Goal: Task Accomplishment & Management: Complete application form

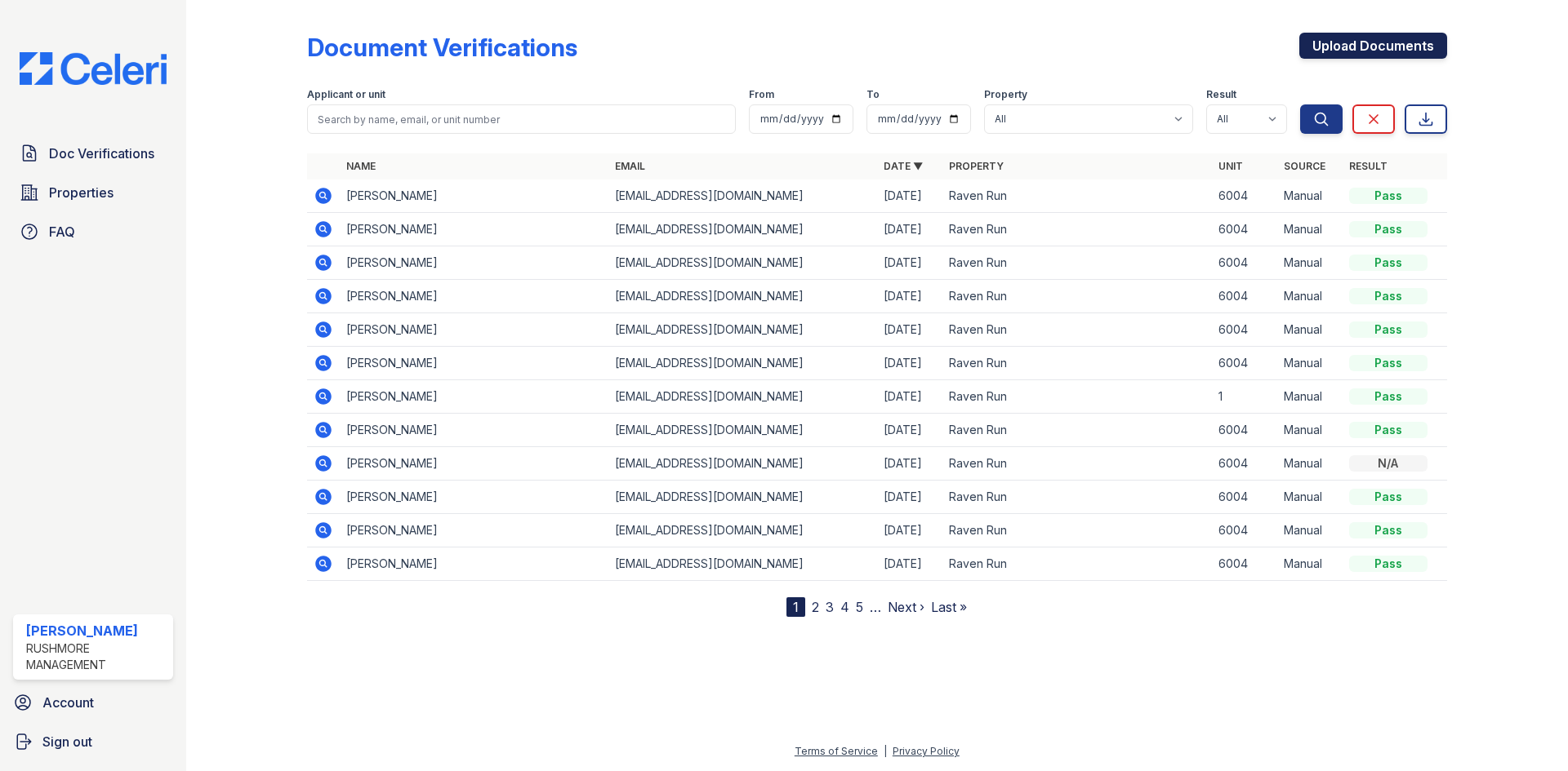
click at [1367, 45] on link "Upload Documents" at bounding box center [1374, 45] width 148 height 26
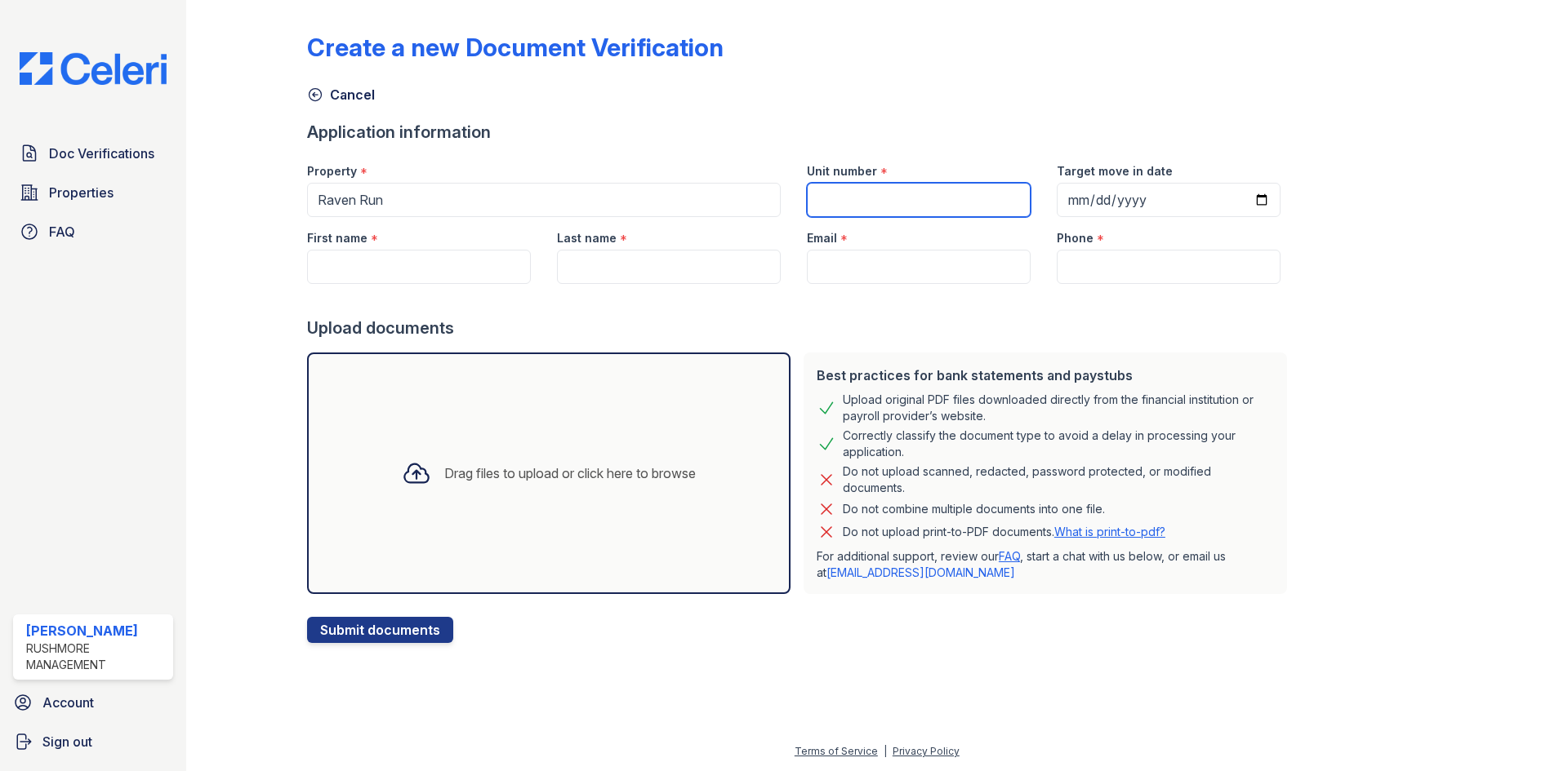
click at [872, 210] on input "Unit number" at bounding box center [919, 199] width 224 height 34
type input "6004"
click at [353, 273] on input "First name" at bounding box center [419, 267] width 224 height 34
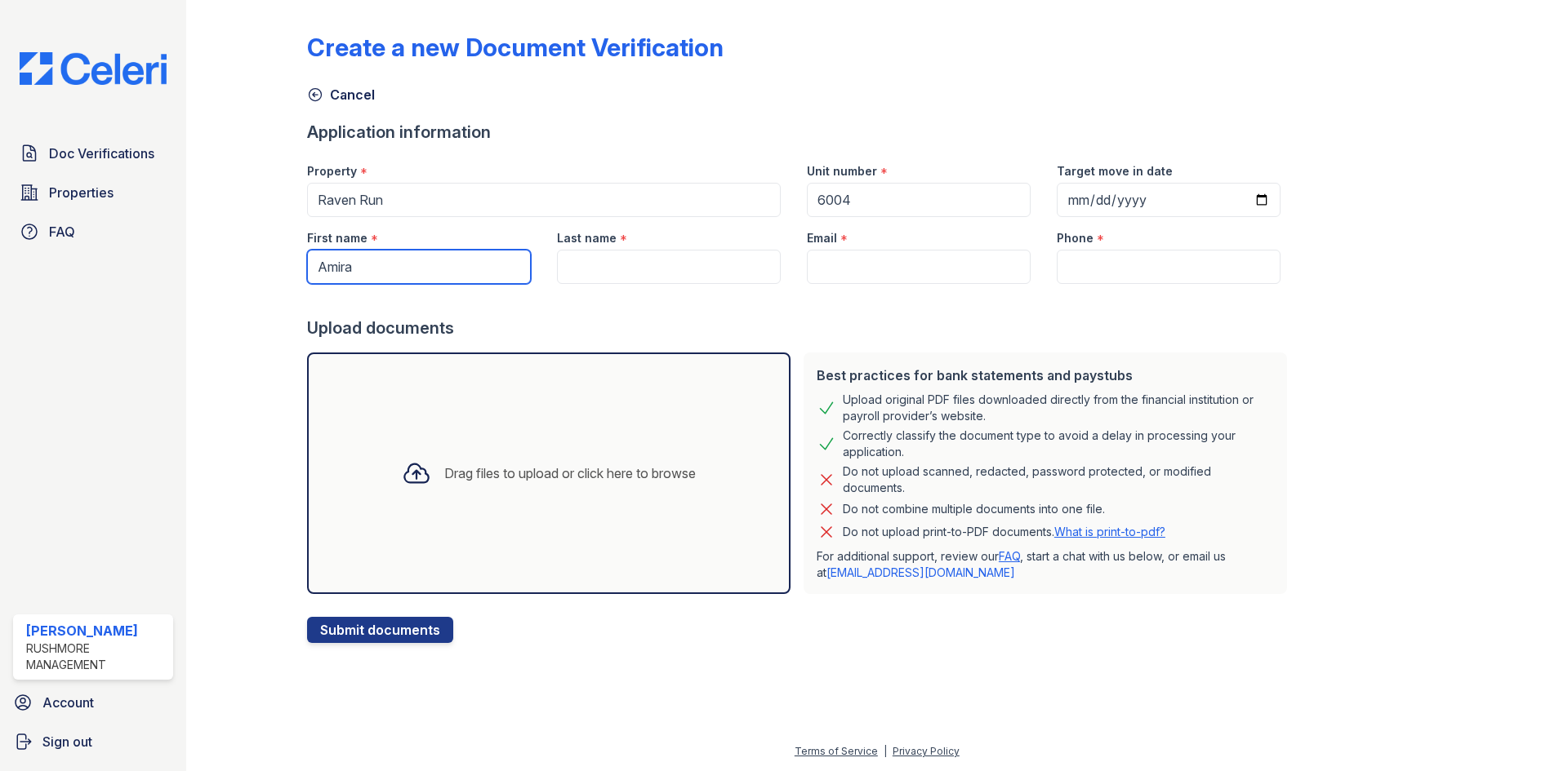
type input "Amira"
click at [694, 275] on input "Last name" at bounding box center [669, 267] width 224 height 34
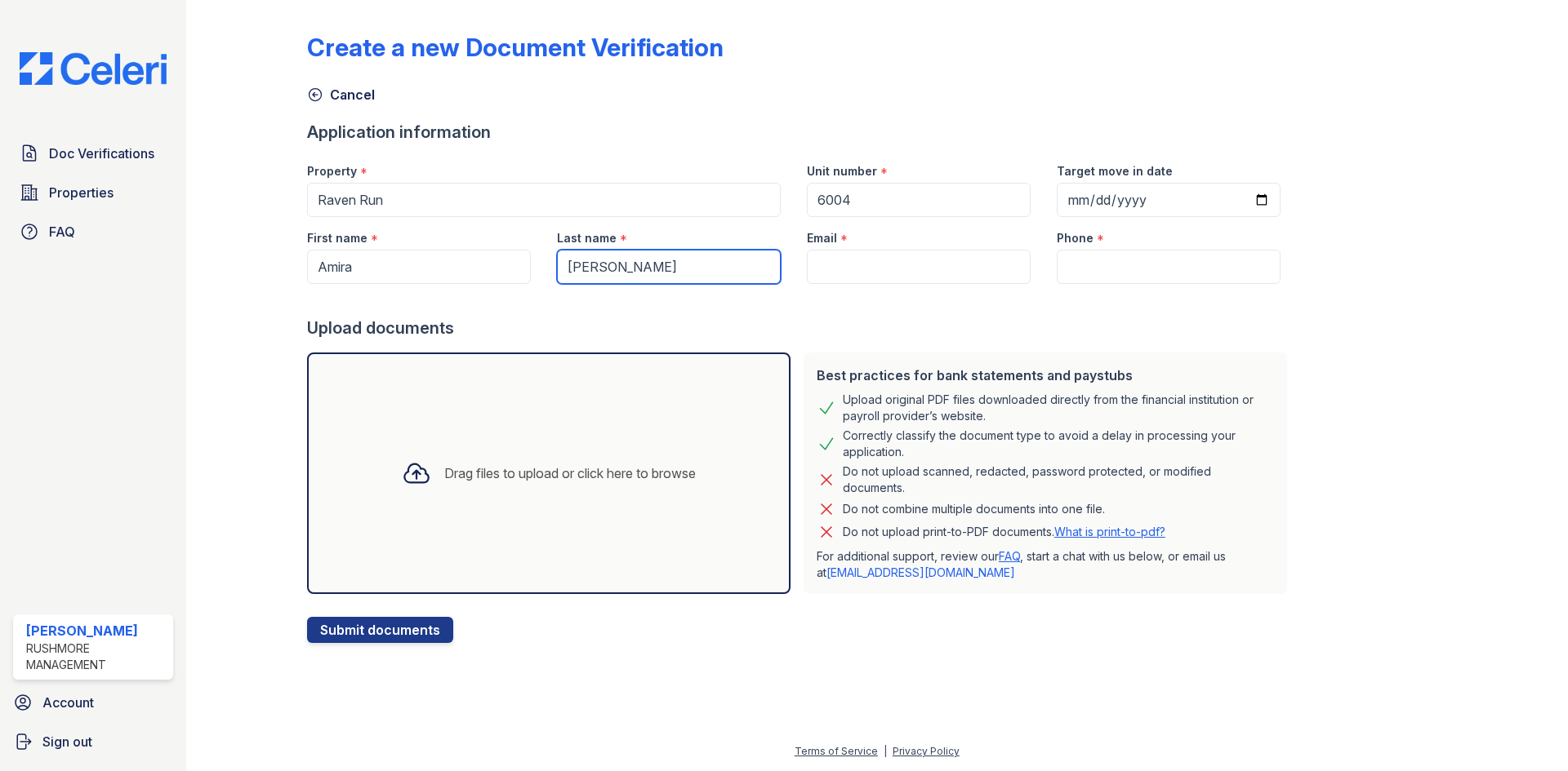
type input "[PERSON_NAME]"
click at [908, 264] on input "Email" at bounding box center [919, 267] width 224 height 34
click at [872, 267] on input "Email" at bounding box center [919, 267] width 224 height 34
paste input "[EMAIL_ADDRESS][DOMAIN_NAME]"
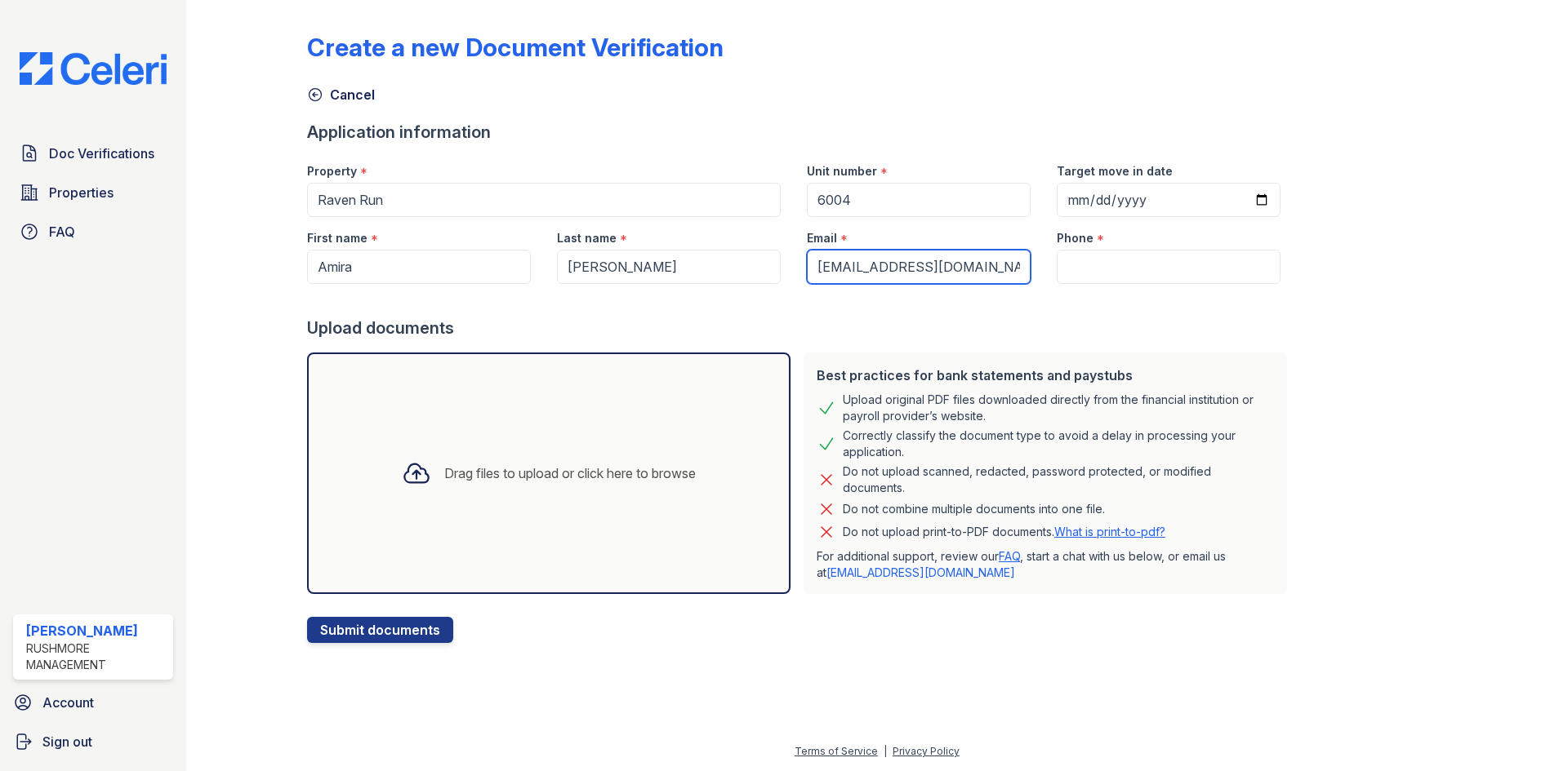
type input "[EMAIL_ADDRESS][DOMAIN_NAME]"
click at [1114, 255] on input "Phone" at bounding box center [1169, 267] width 224 height 34
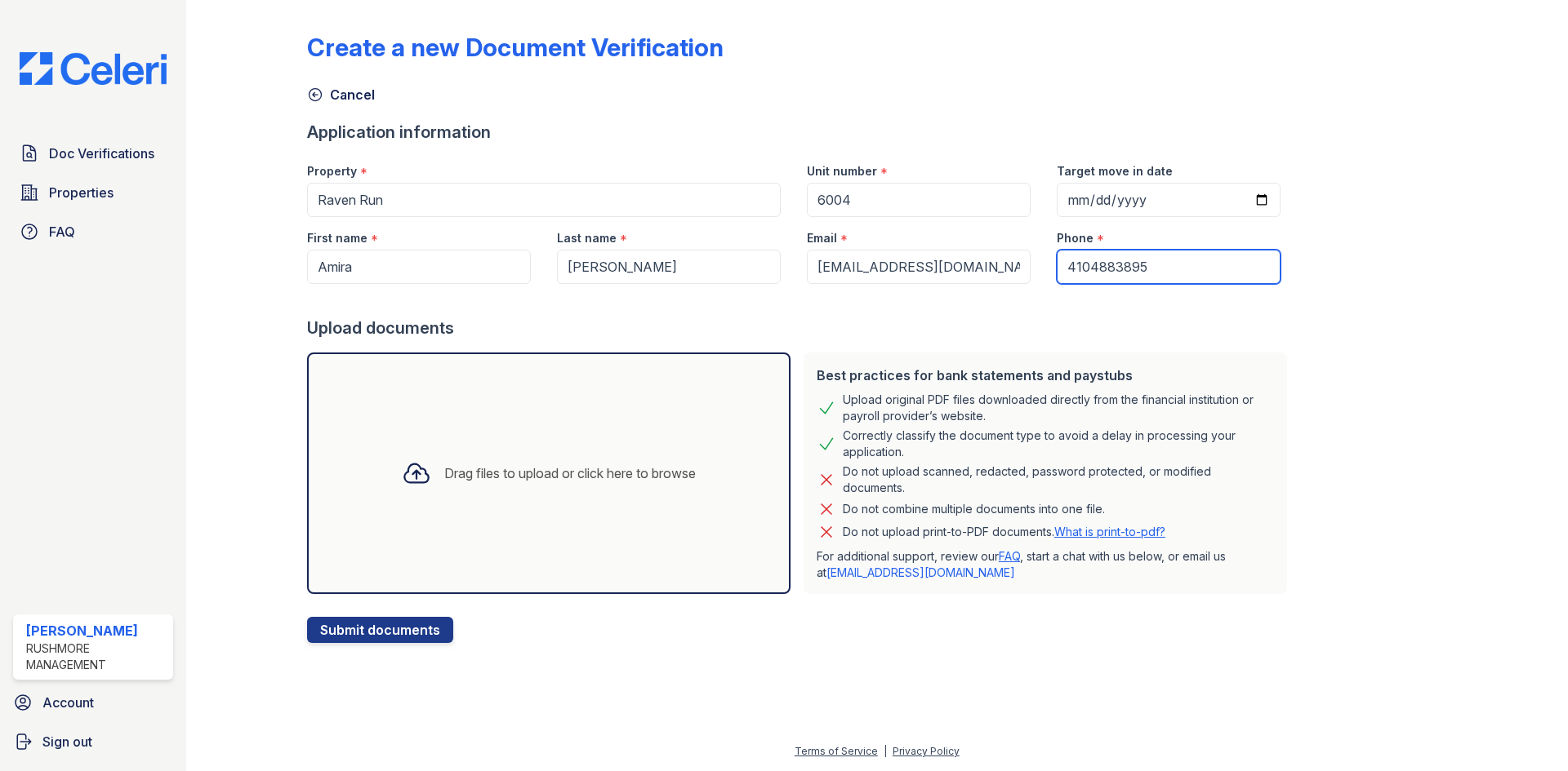
type input "4104883895"
click at [529, 398] on div "Drag files to upload or click here to browse" at bounding box center [548, 473] width 483 height 242
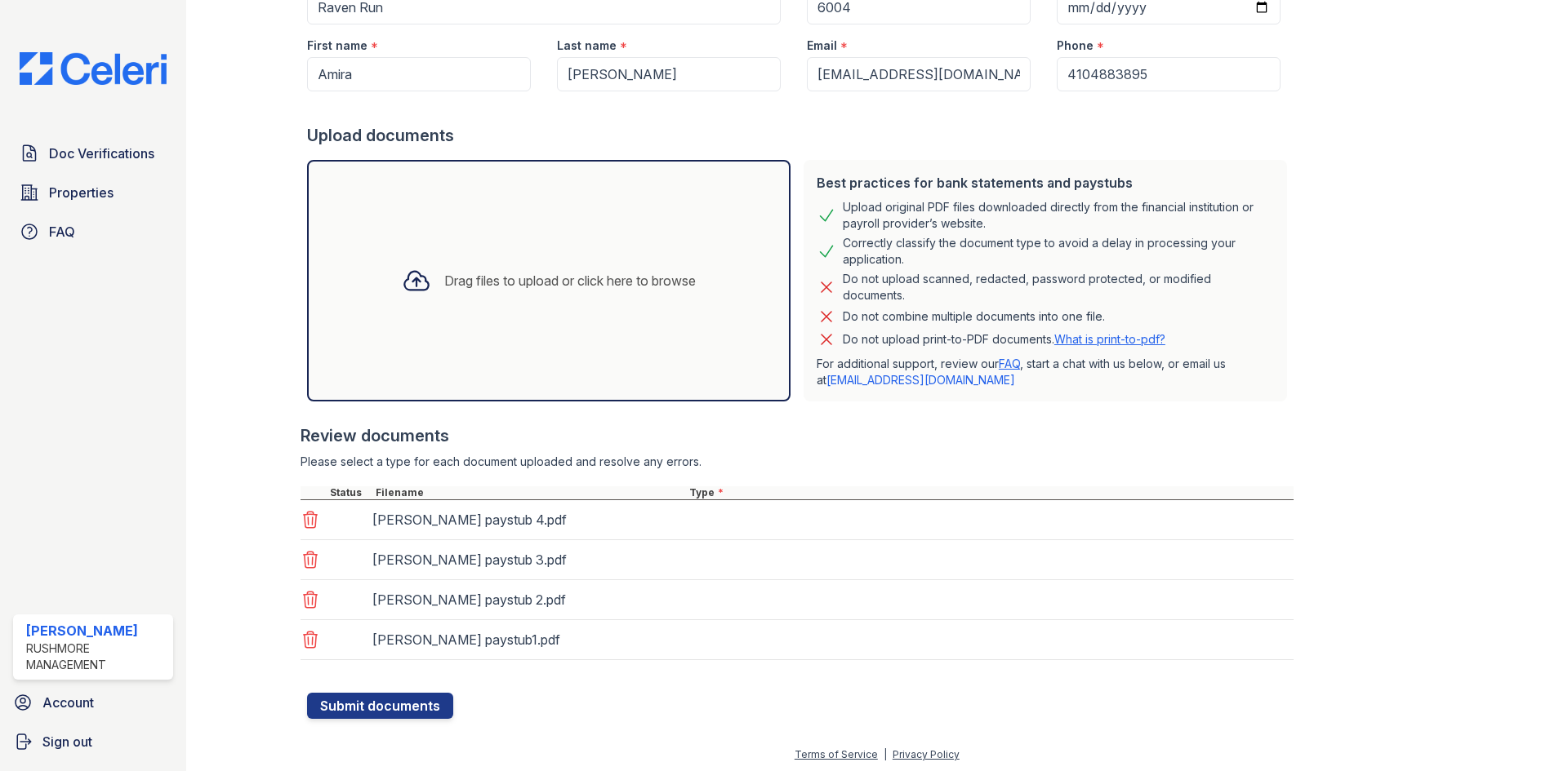
scroll to position [196, 0]
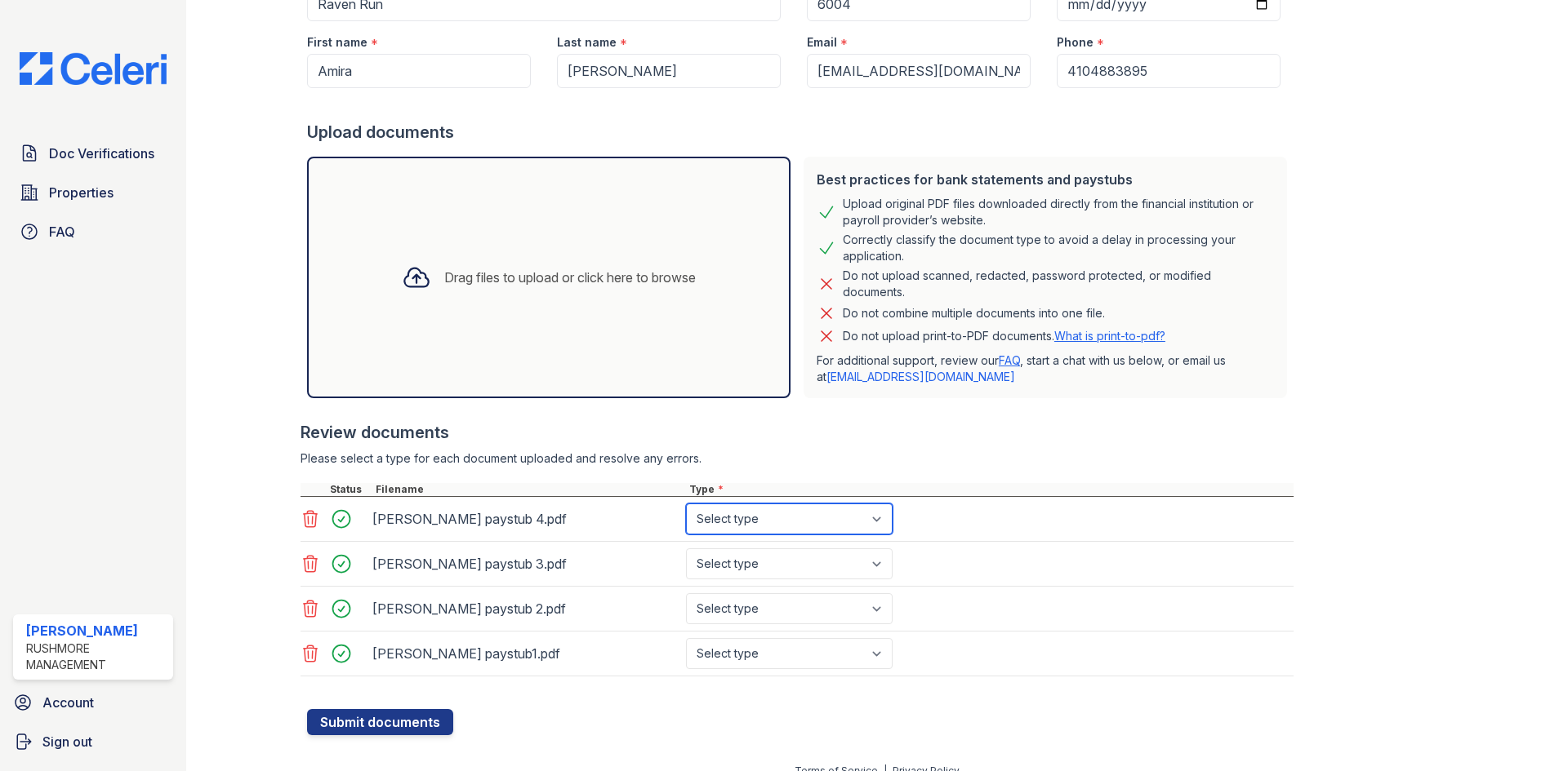
click at [828, 522] on select "Select type Paystub Bank Statement Offer Letter Tax Documents Benefit Award Let…" at bounding box center [789, 519] width 207 height 31
select select "paystub"
click at [686, 504] on select "Select type Paystub Bank Statement Offer Letter Tax Documents Benefit Award Let…" at bounding box center [789, 519] width 207 height 31
click at [797, 578] on select "Select type Paystub Bank Statement Offer Letter Tax Documents Benefit Award Let…" at bounding box center [789, 564] width 207 height 31
select select "paystub"
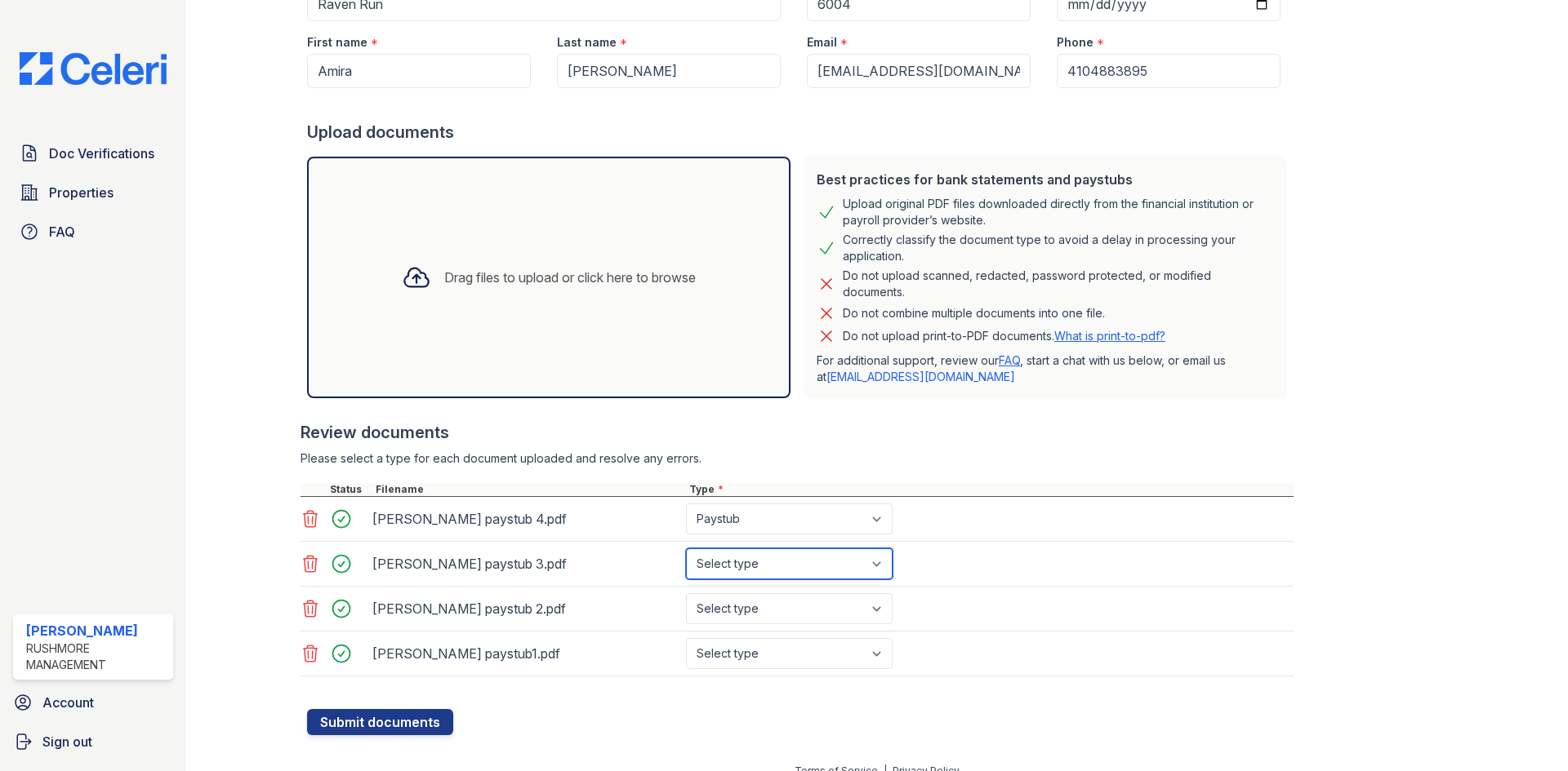
click at [686, 548] on select "Select type Paystub Bank Statement Offer Letter Tax Documents Benefit Award Let…" at bounding box center [789, 564] width 207 height 31
drag, startPoint x: 783, startPoint y: 622, endPoint x: 787, endPoint y: 630, distance: 8.9
click at [783, 622] on select "Select type Paystub Bank Statement Offer Letter Tax Documents Benefit Award Let…" at bounding box center [789, 609] width 207 height 31
select select "paystub"
click at [686, 593] on select "Select type Paystub Bank Statement Offer Letter Tax Documents Benefit Award Let…" at bounding box center [789, 609] width 207 height 31
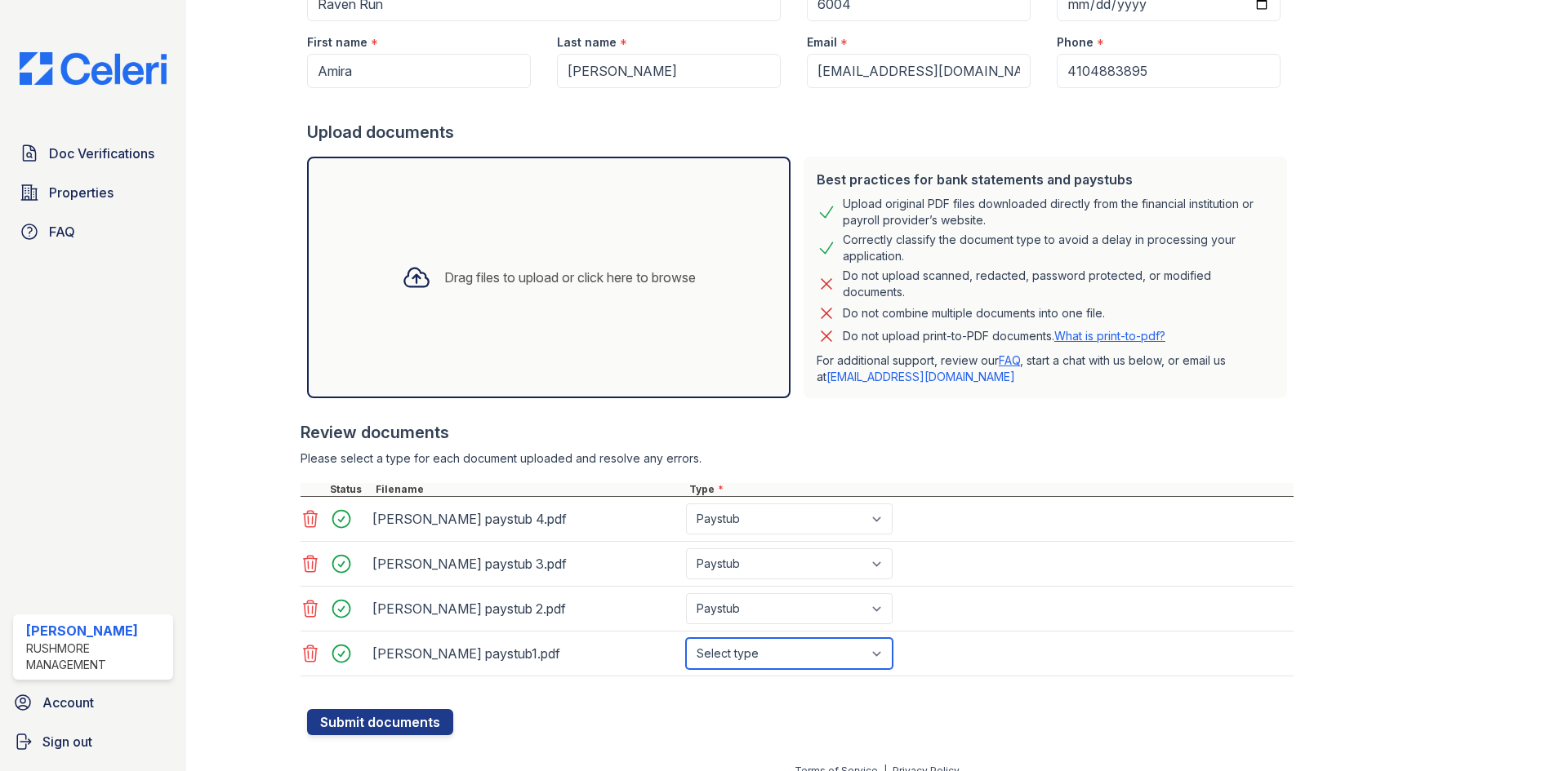
click at [770, 652] on select "Select type Paystub Bank Statement Offer Letter Tax Documents Benefit Award Let…" at bounding box center [789, 653] width 207 height 31
select select "paystub"
click at [686, 638] on select "Select type Paystub Bank Statement Offer Letter Tax Documents Benefit Award Let…" at bounding box center [789, 653] width 207 height 31
drag, startPoint x: 408, startPoint y: 724, endPoint x: 694, endPoint y: 656, distance: 294.0
click at [410, 724] on button "Submit documents" at bounding box center [380, 722] width 146 height 26
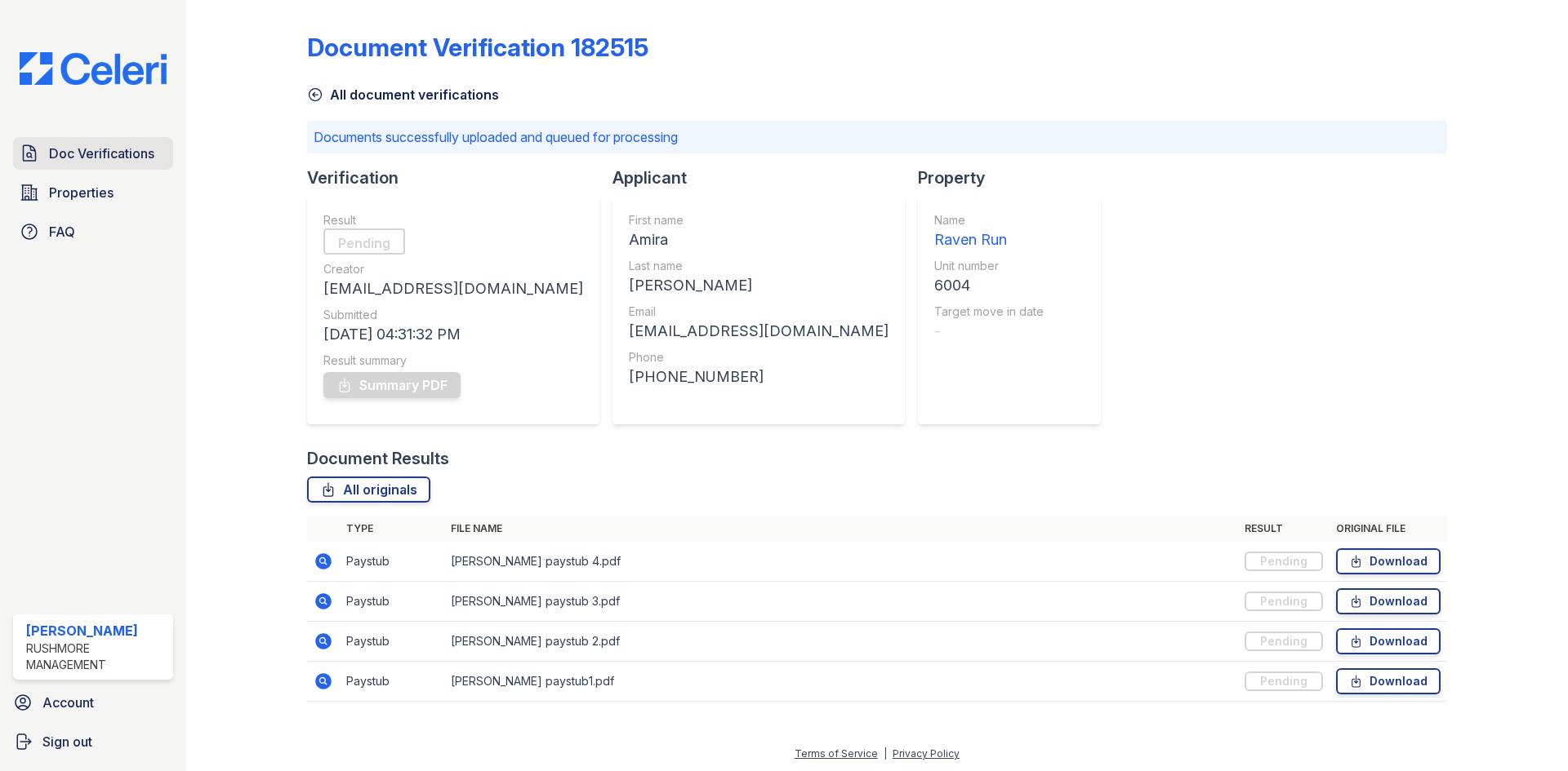
click at [121, 151] on span "Doc Verifications" at bounding box center [102, 153] width 106 height 19
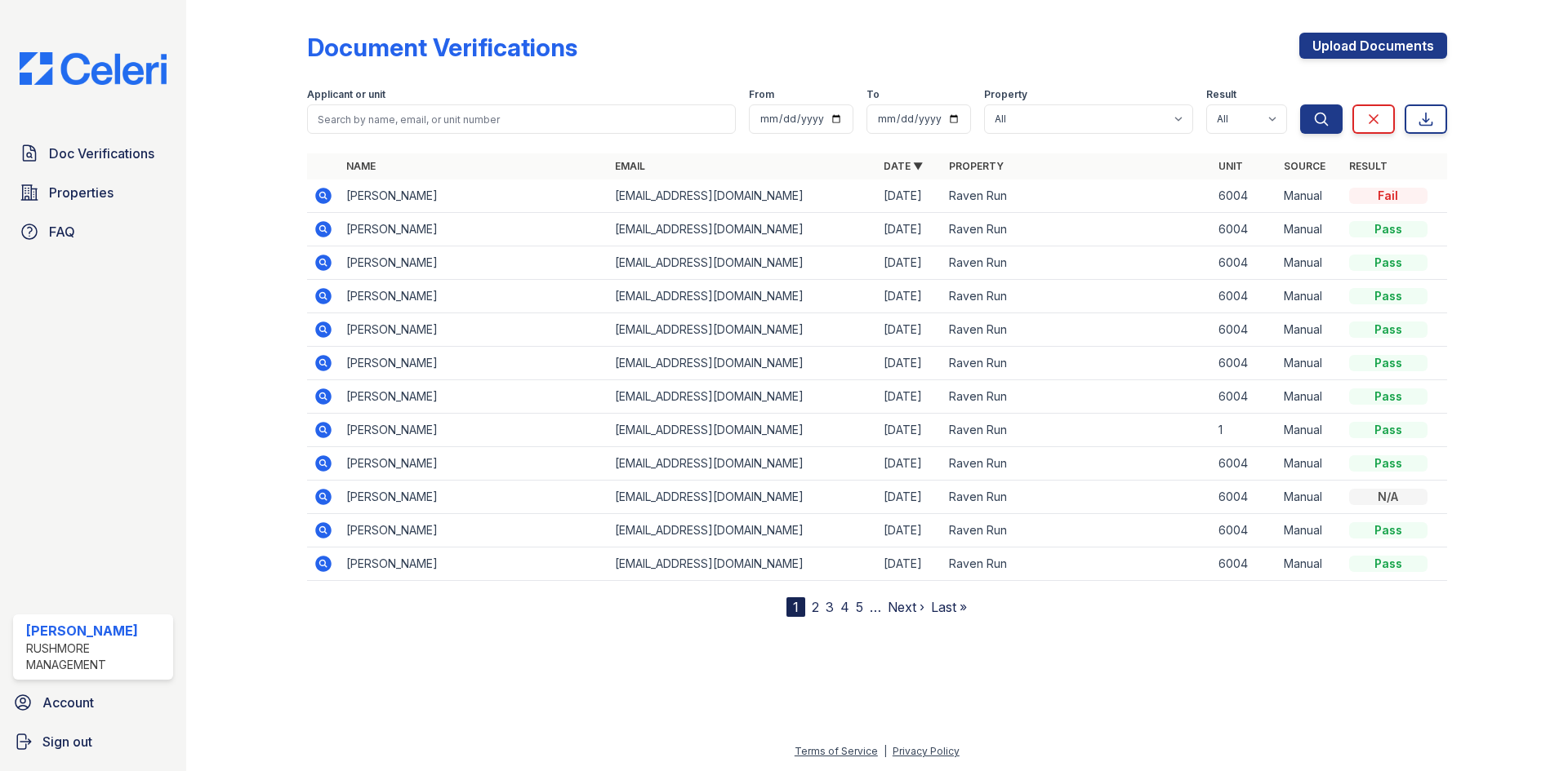
click at [1376, 198] on div "Fail" at bounding box center [1387, 196] width 79 height 17
click at [326, 198] on icon at bounding box center [323, 195] width 19 height 19
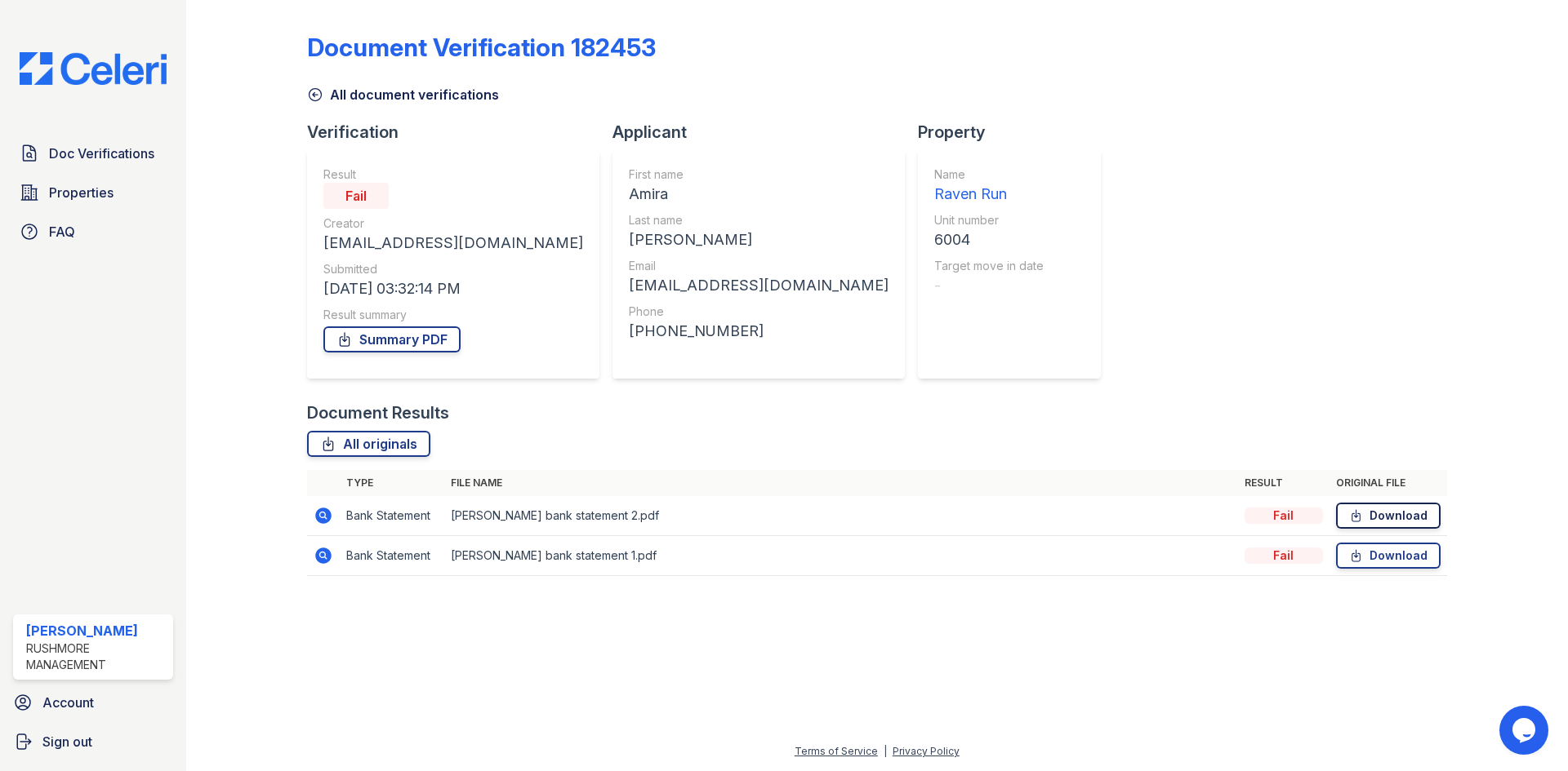
click at [1407, 510] on link "Download" at bounding box center [1387, 516] width 105 height 26
drag, startPoint x: 416, startPoint y: 342, endPoint x: 425, endPoint y: 340, distance: 9.2
click at [416, 342] on link "Summary PDF" at bounding box center [392, 340] width 137 height 26
click at [163, 155] on link "Doc Verifications" at bounding box center [93, 153] width 160 height 32
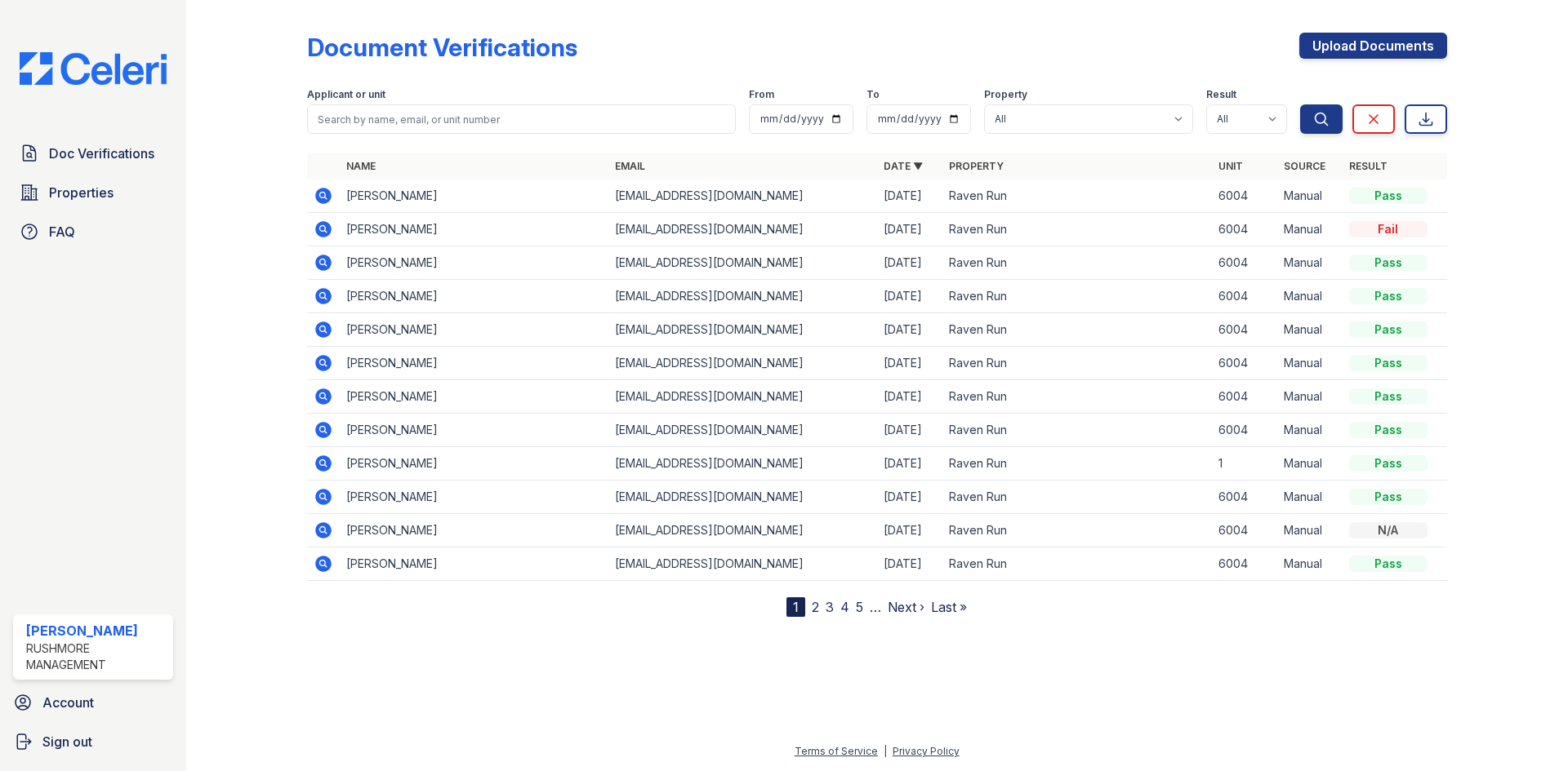
click at [327, 193] on icon at bounding box center [323, 196] width 17 height 17
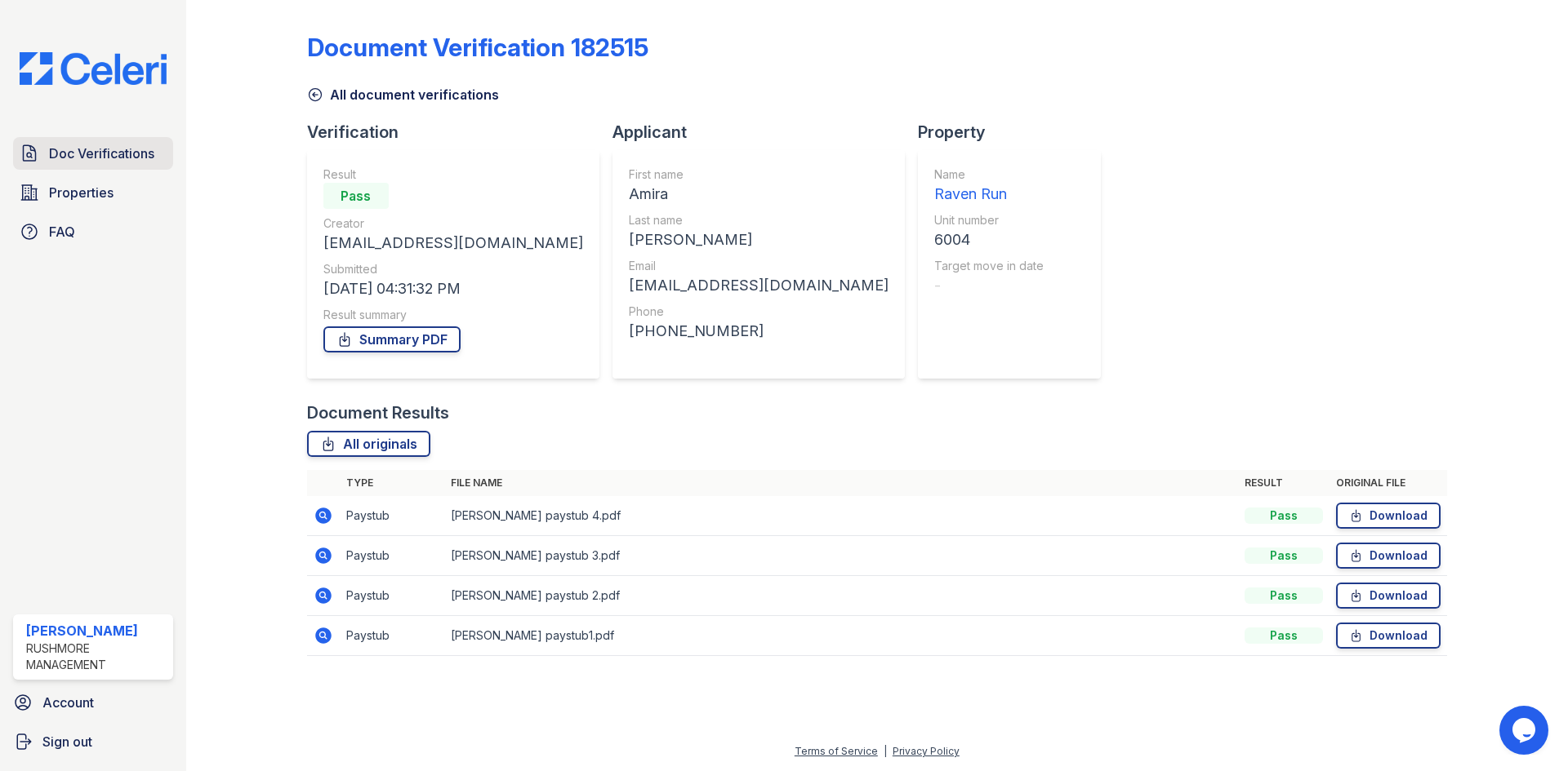
click at [76, 154] on span "Doc Verifications" at bounding box center [102, 153] width 106 height 19
